Goal: Information Seeking & Learning: Learn about a topic

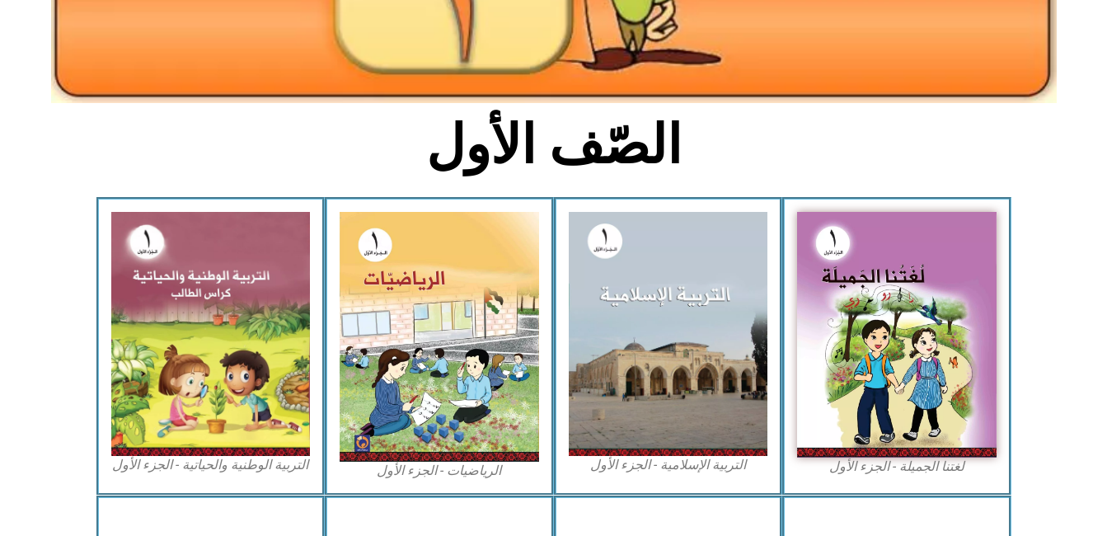
scroll to position [418, 0]
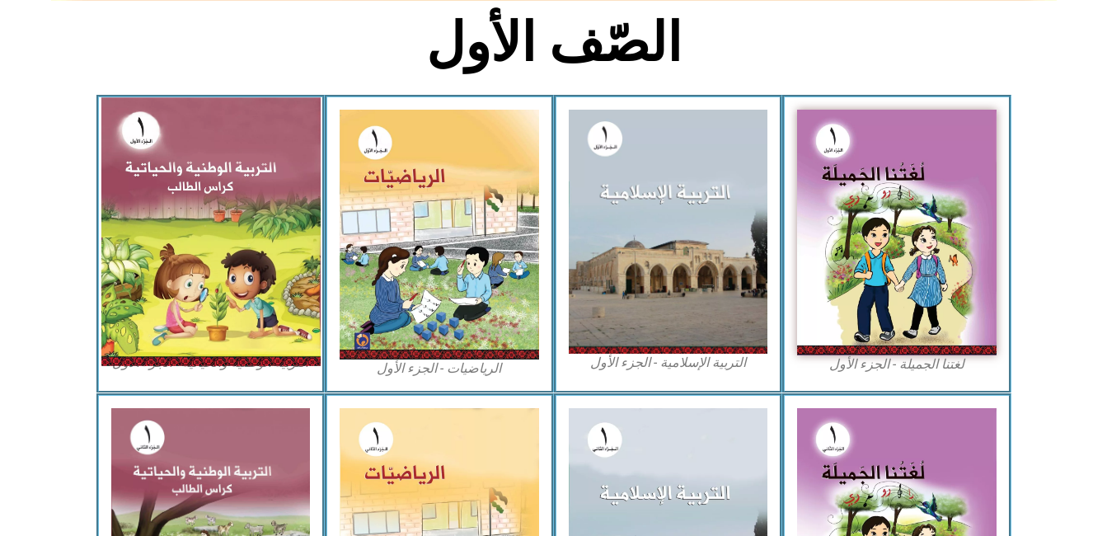
click at [250, 212] on img at bounding box center [210, 231] width 219 height 268
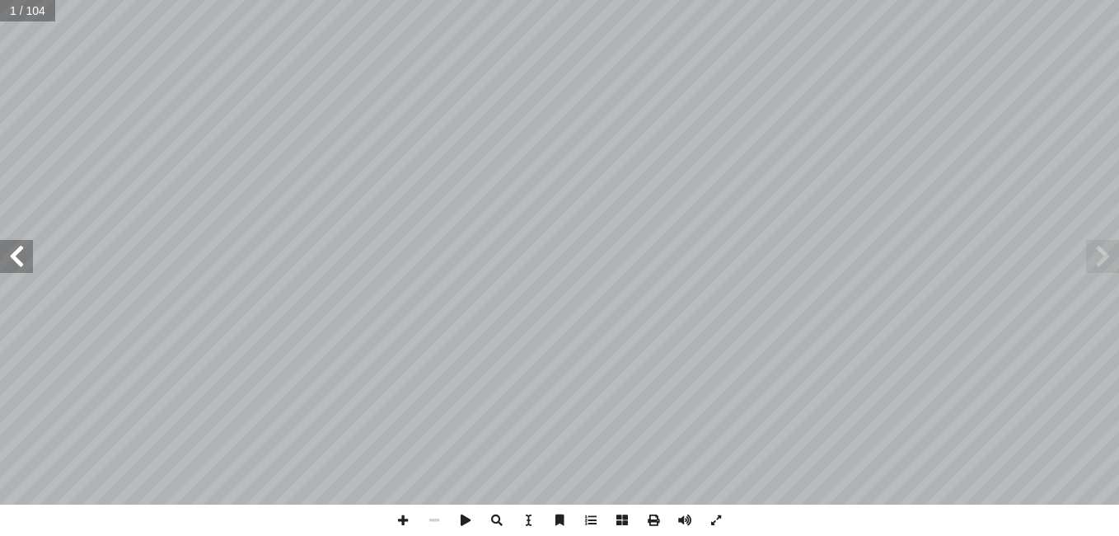
click at [17, 257] on span at bounding box center [16, 256] width 33 height 33
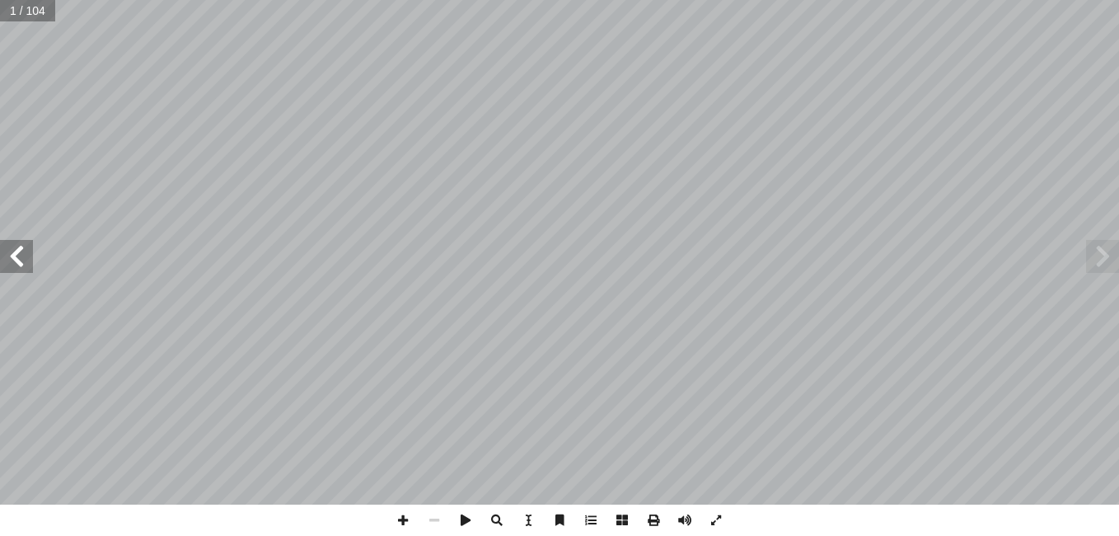
click at [17, 257] on span at bounding box center [16, 256] width 33 height 33
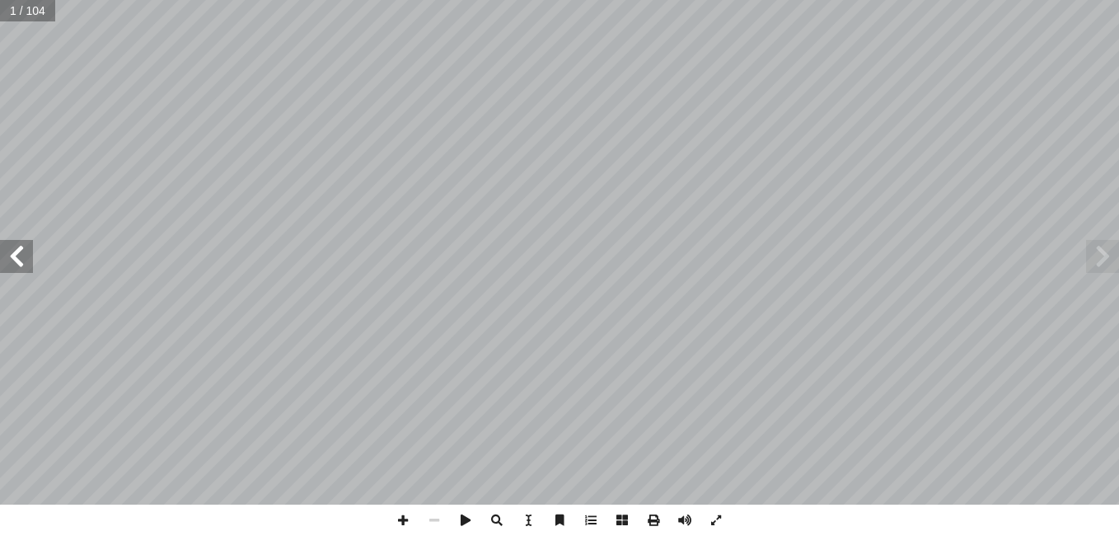
click at [17, 257] on span at bounding box center [16, 256] width 33 height 33
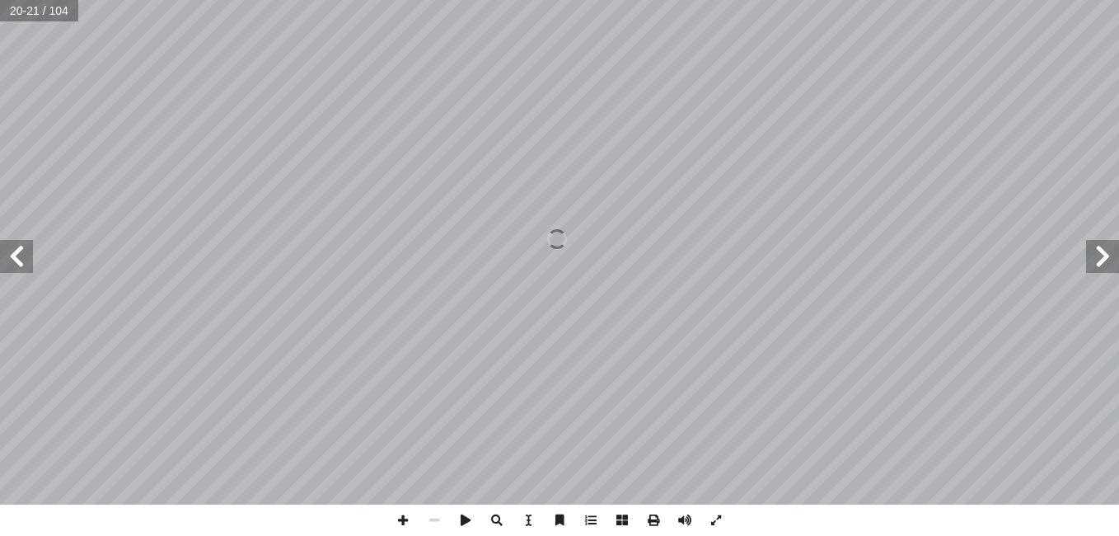
click at [17, 257] on span at bounding box center [16, 256] width 33 height 33
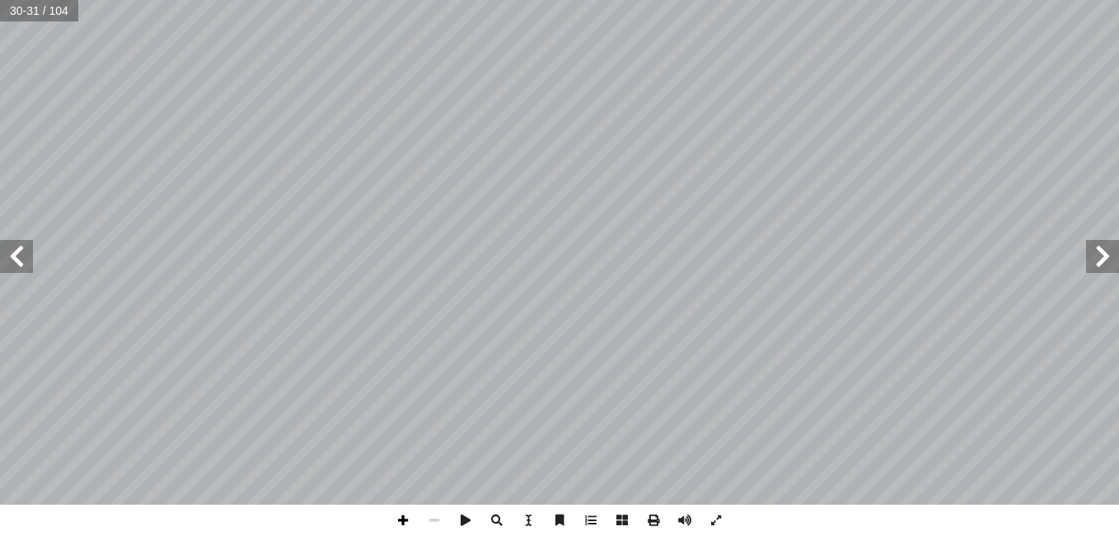
click at [407, 513] on span at bounding box center [402, 520] width 31 height 31
click at [431, 515] on span at bounding box center [434, 520] width 31 height 31
click at [19, 269] on span at bounding box center [16, 256] width 33 height 33
click at [1105, 252] on span at bounding box center [1103, 256] width 33 height 33
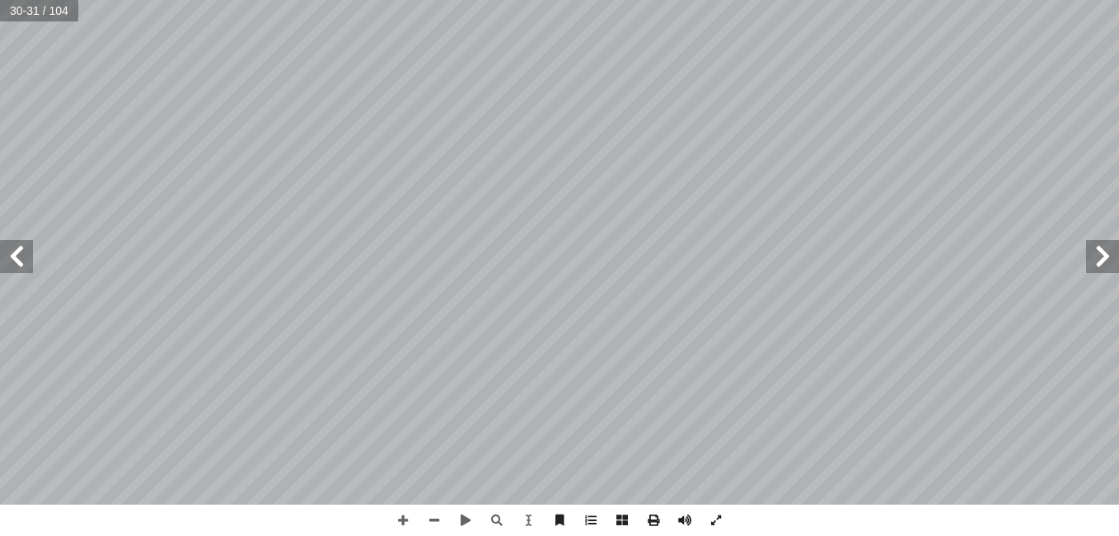
click at [11, 263] on span at bounding box center [16, 256] width 33 height 33
